Goal: Check status

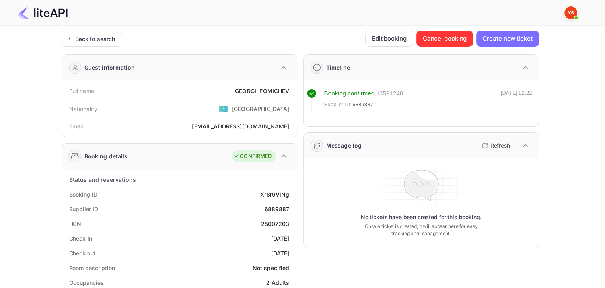
click at [92, 43] on div "Back to search" at bounding box center [95, 39] width 40 height 8
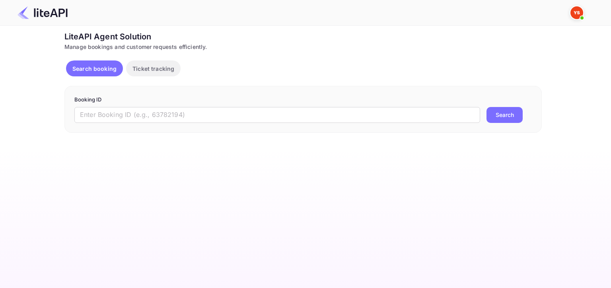
click at [186, 115] on input "text" at bounding box center [277, 115] width 406 height 16
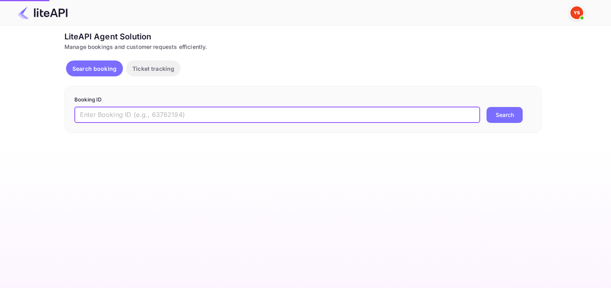
paste input "8764864"
type input "8764864"
click at [499, 117] on button "Search" at bounding box center [504, 115] width 36 height 16
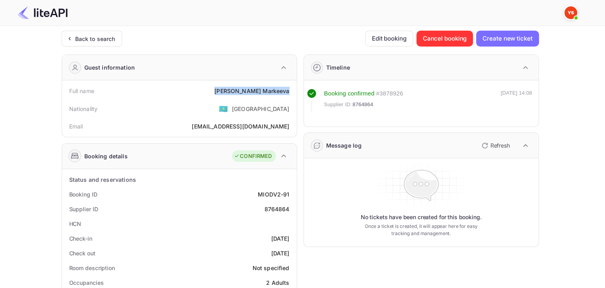
drag, startPoint x: 241, startPoint y: 90, endPoint x: 288, endPoint y: 90, distance: 46.5
click at [288, 90] on div "[PERSON_NAME]" at bounding box center [251, 91] width 75 height 8
copy div "[PERSON_NAME]"
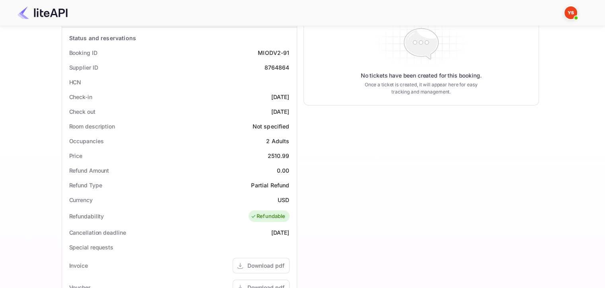
scroll to position [159, 0]
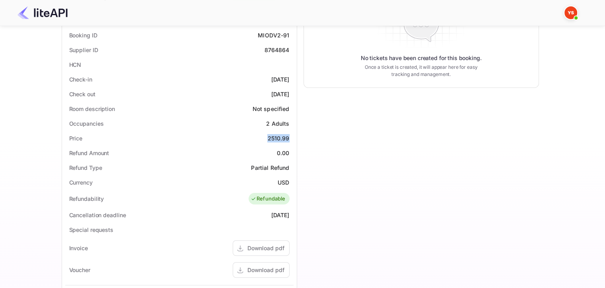
drag, startPoint x: 269, startPoint y: 137, endPoint x: 291, endPoint y: 139, distance: 22.0
click at [291, 139] on div "Price 2510.99" at bounding box center [179, 138] width 228 height 15
copy div "2510.99"
click at [328, 166] on div "Timeline Booking confirmed # 3878926 Supplier ID: 8764864 [DATE] 14:08 Message …" at bounding box center [418, 164] width 242 height 550
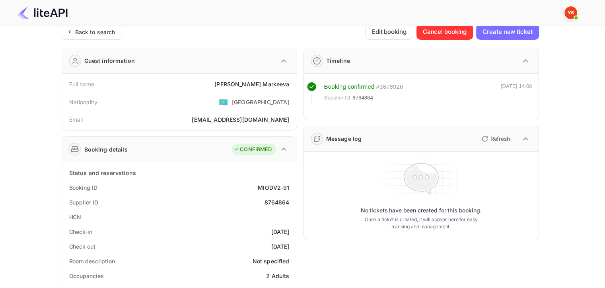
scroll to position [0, 0]
